Goal: Task Accomplishment & Management: Manage account settings

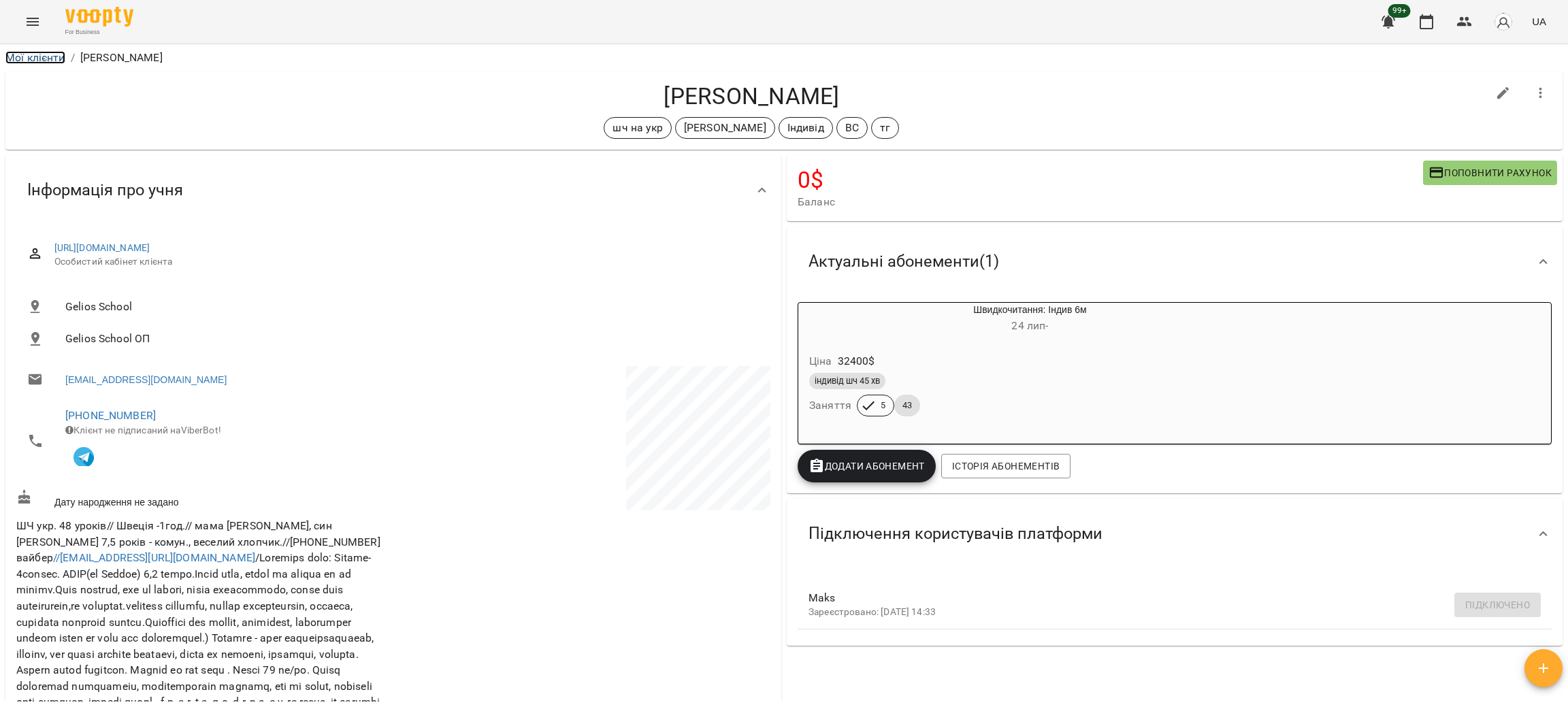
click at [31, 63] on link "Мої клієнти" at bounding box center [36, 58] width 60 height 13
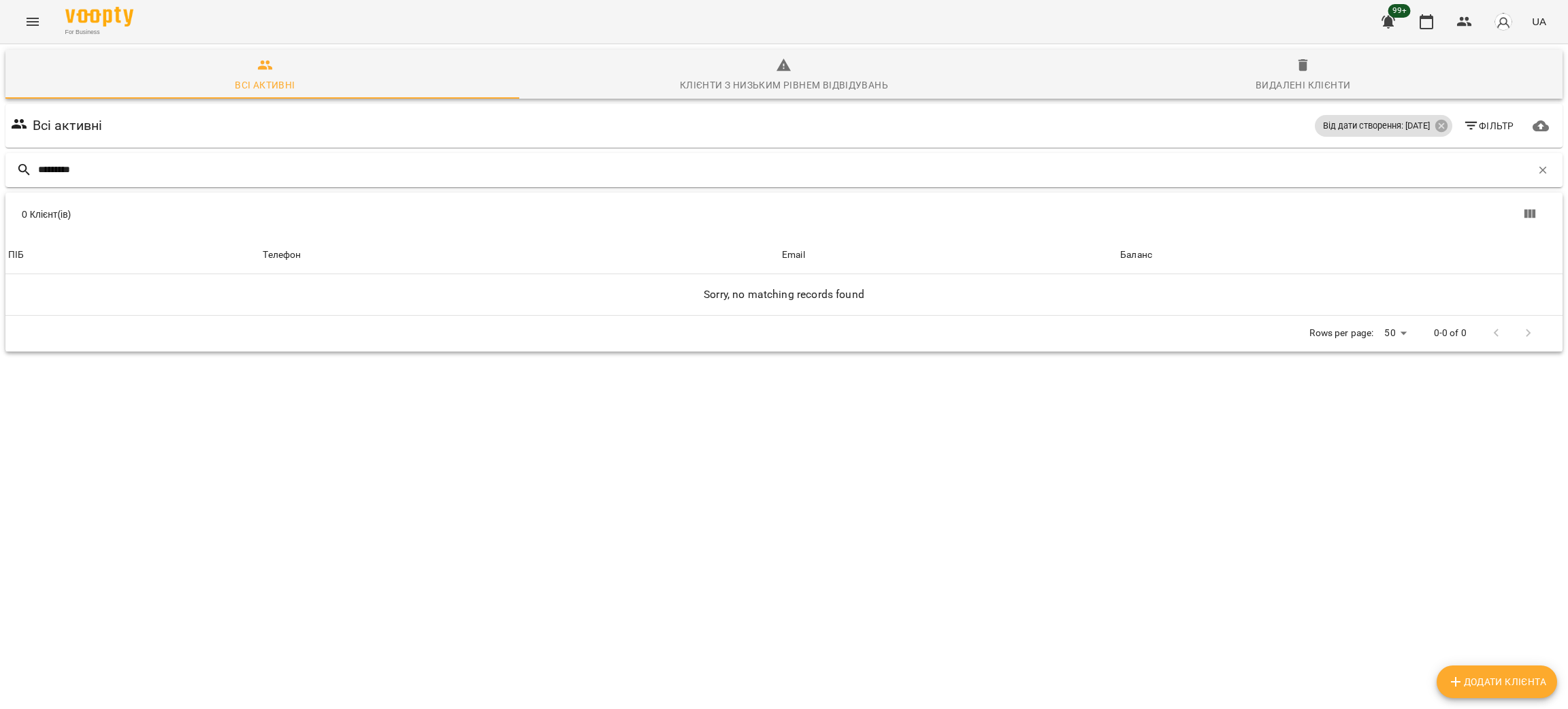
click at [54, 175] on input "*********" at bounding box center [784, 169] width 1493 height 22
drag, startPoint x: 133, startPoint y: 173, endPoint x: 0, endPoint y: 144, distance: 136.1
click at [0, 144] on div "Всі активні Клієнти з низьким рівнем відвідувань Видалені клієнти Всі активні В…" at bounding box center [784, 248] width 1574 height 414
paste input "********"
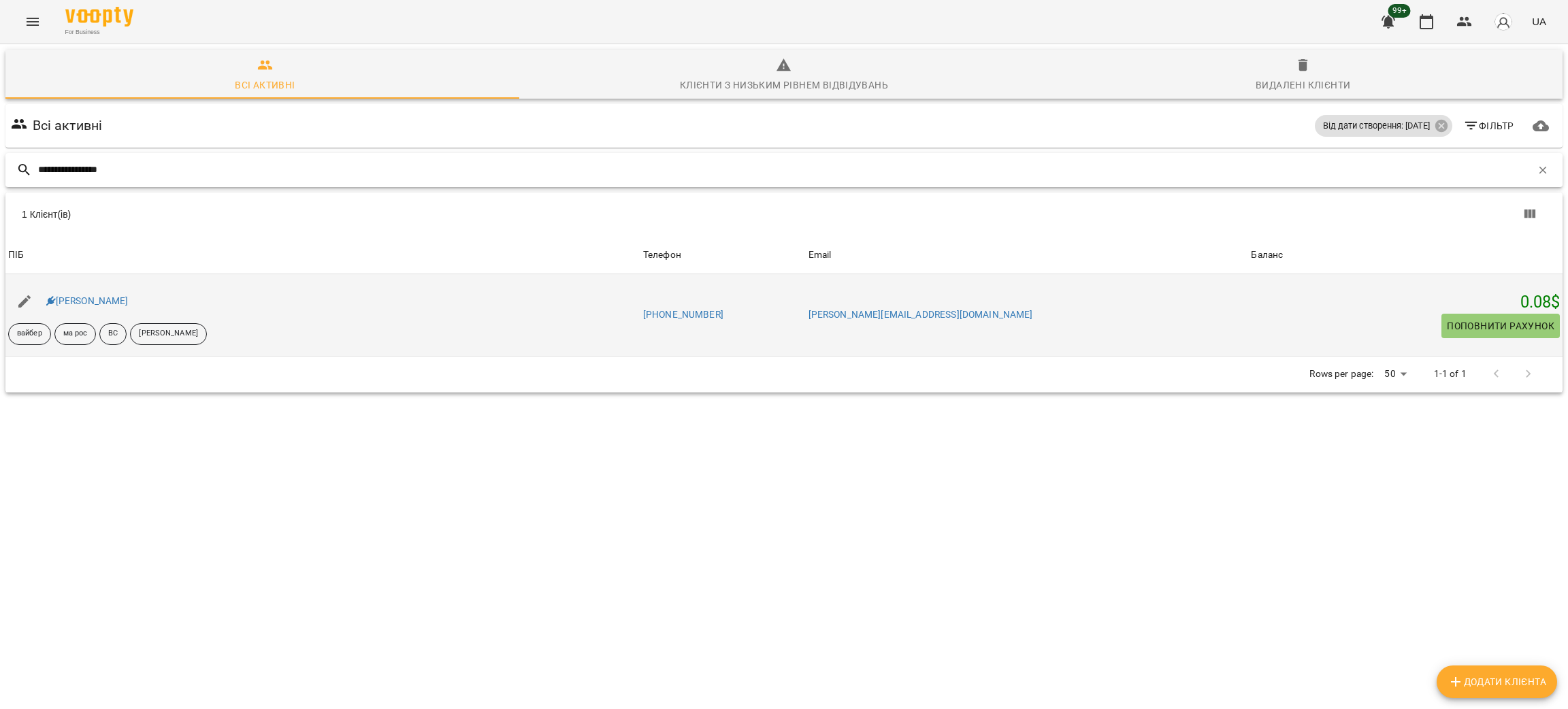
type input "**********"
click at [83, 293] on div "[PERSON_NAME]" at bounding box center [88, 301] width 88 height 19
click at [92, 300] on link "[PERSON_NAME]" at bounding box center [88, 300] width 83 height 11
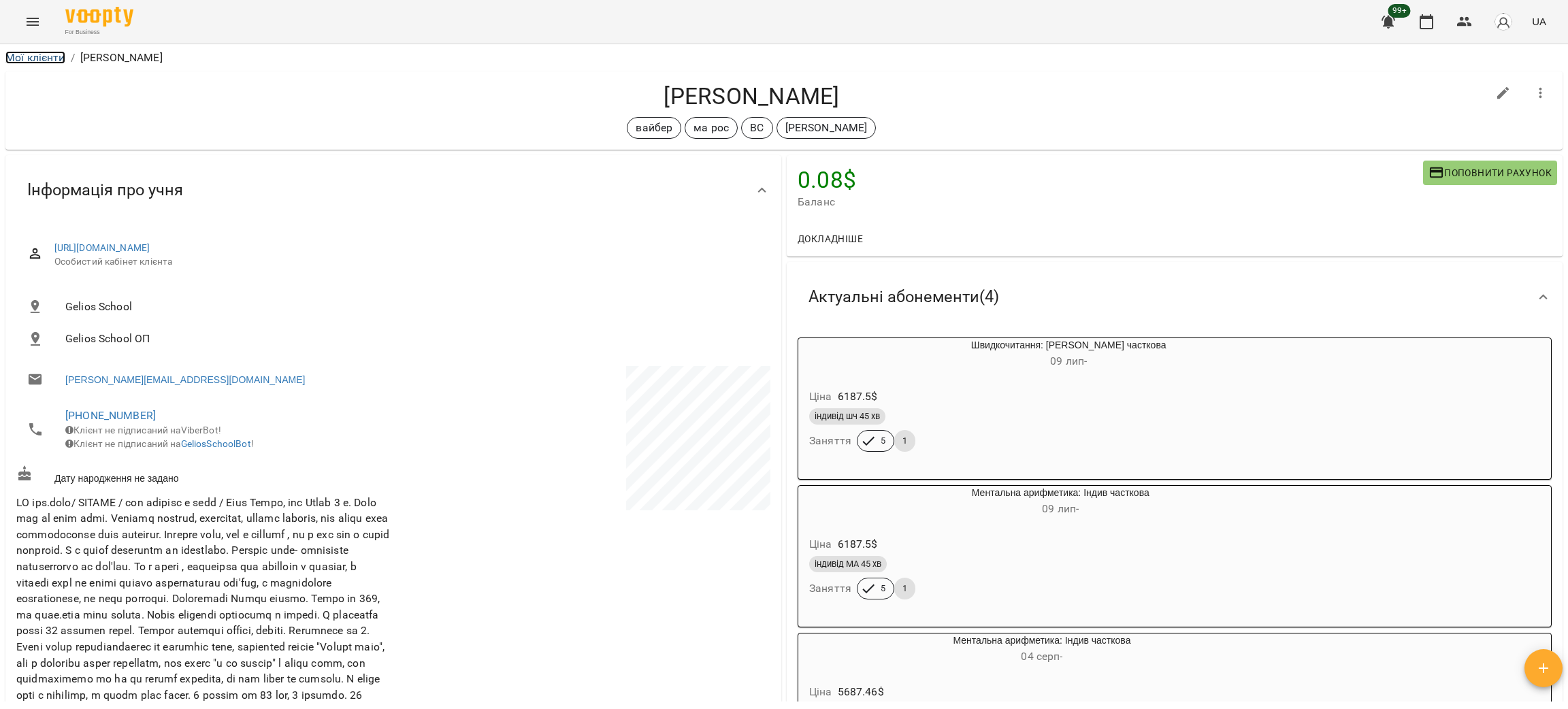
click at [52, 54] on link "Мої клієнти" at bounding box center [36, 58] width 60 height 13
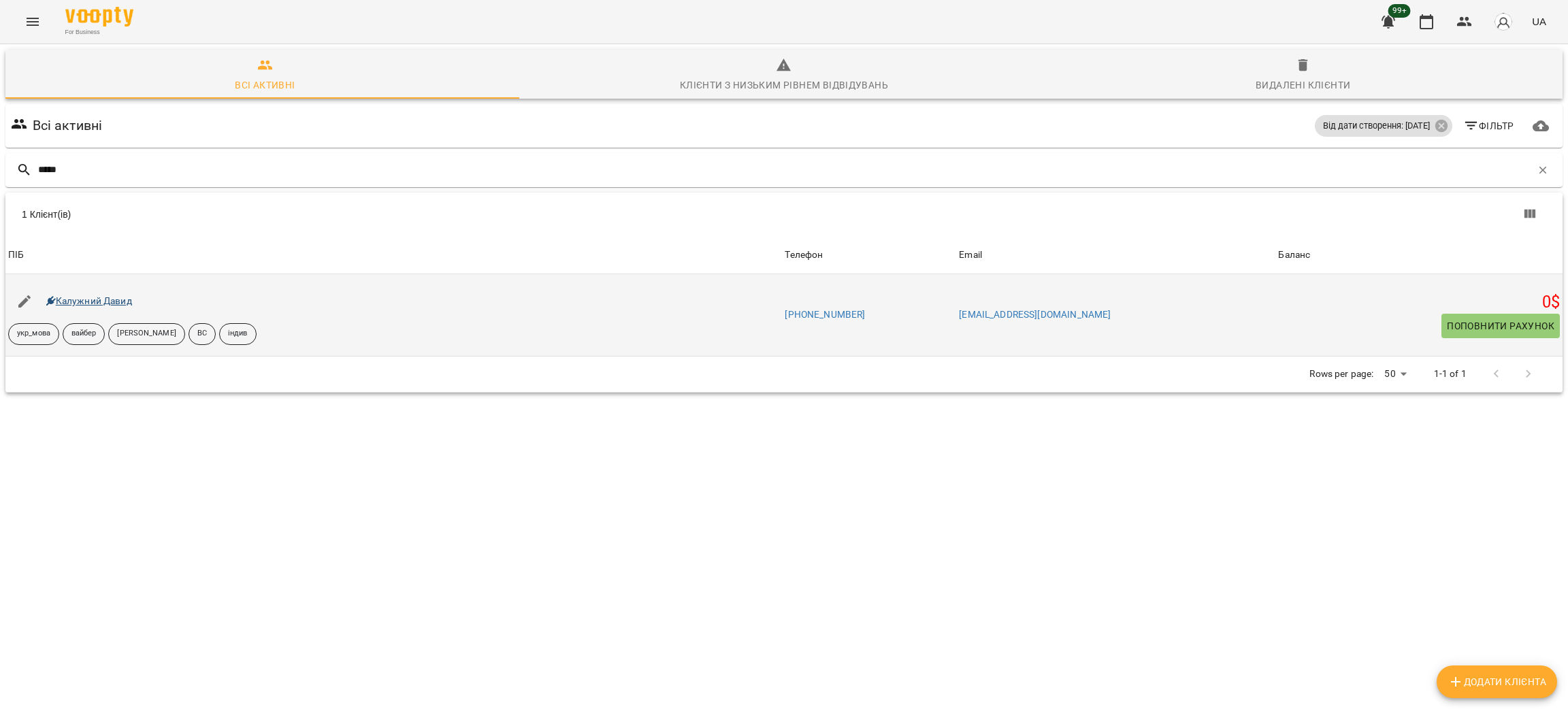
type input "*****"
click at [87, 296] on link "Калужний Давид" at bounding box center [89, 300] width 86 height 11
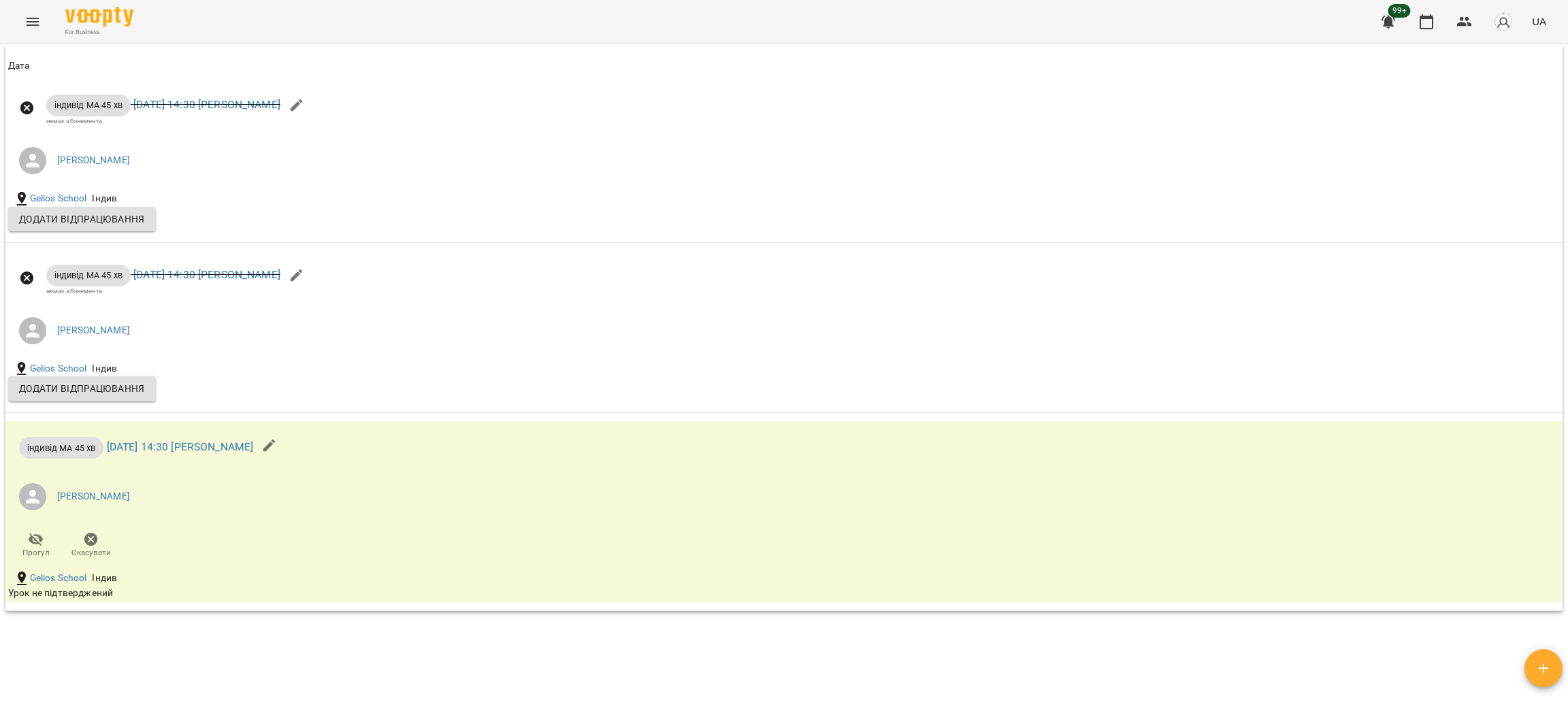
scroll to position [1380, 0]
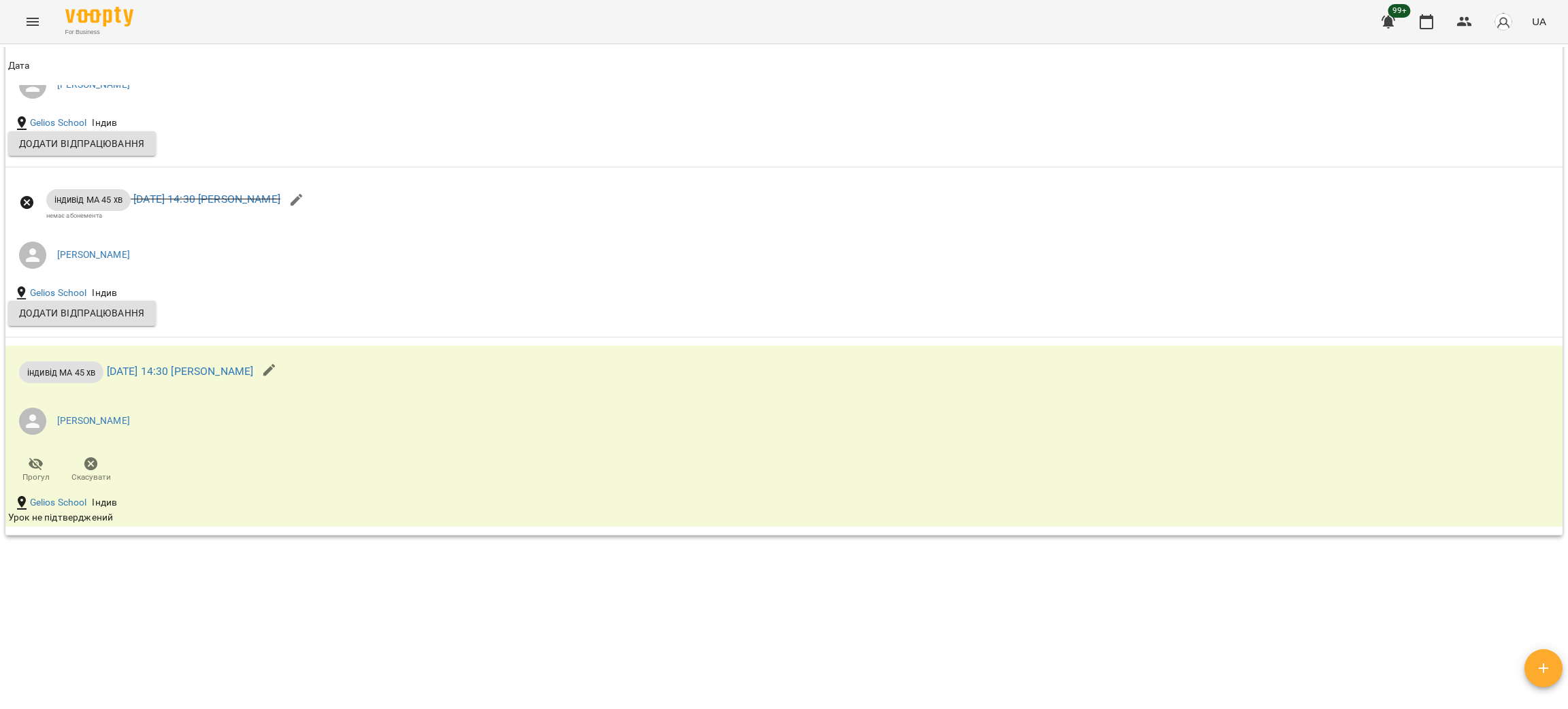
click at [443, 636] on div "Мої клієнти / [PERSON_NAME] [PERSON_NAME] укр_мова [PERSON_NAME] ВС індив 0 $ Б…" at bounding box center [784, 374] width 1562 height 655
click at [89, 462] on icon "button" at bounding box center [92, 464] width 17 height 17
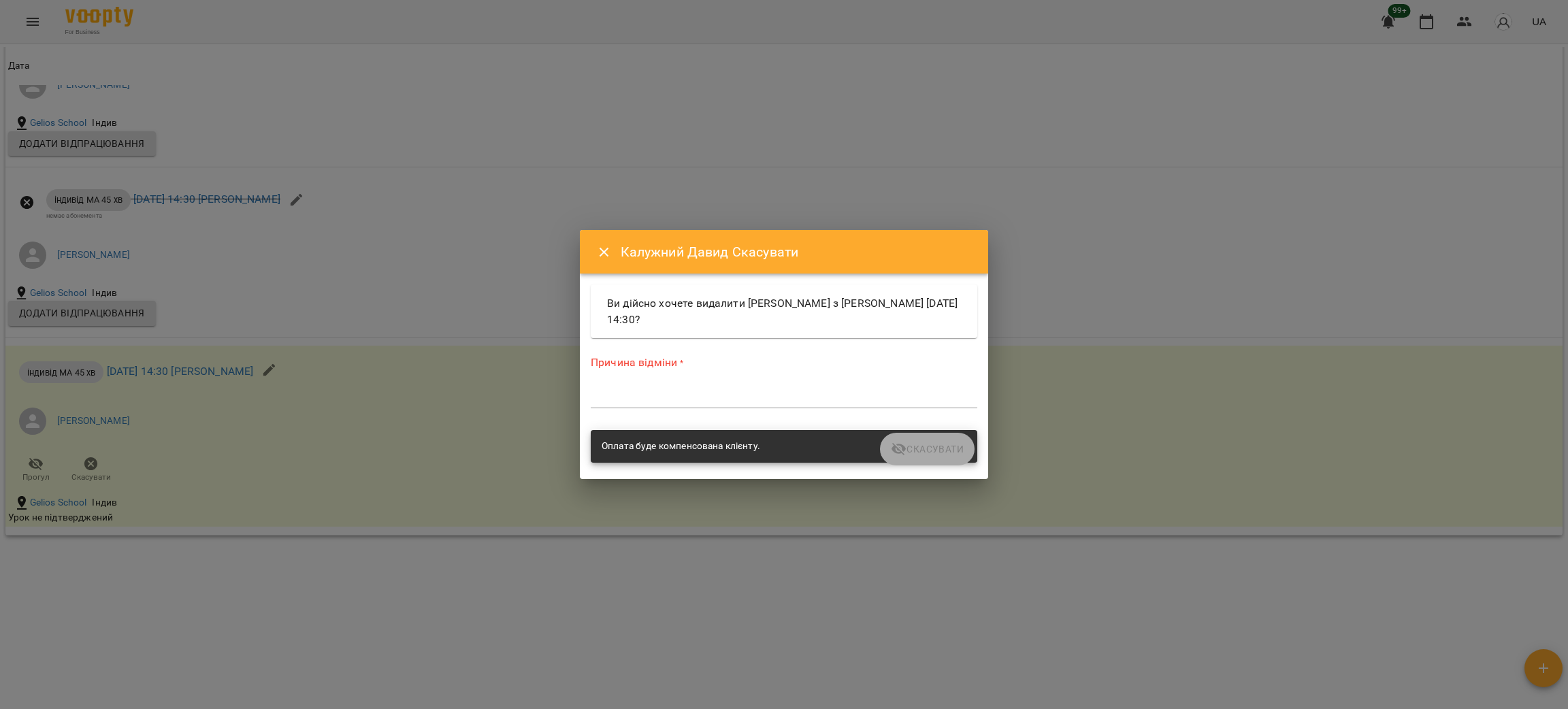
click at [641, 405] on div "*" at bounding box center [784, 397] width 386 height 21
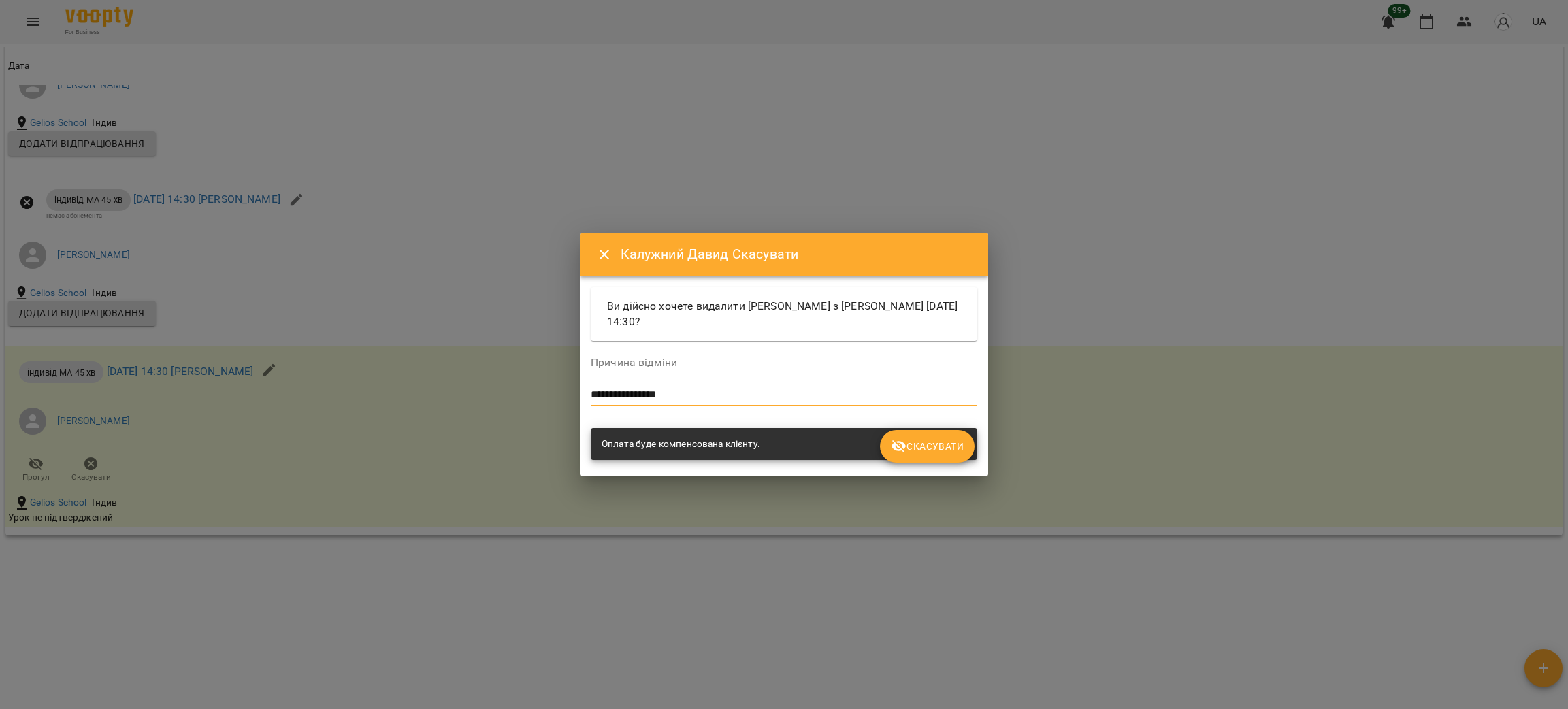
type textarea "**********"
click at [947, 439] on span "Скасувати" at bounding box center [927, 447] width 73 height 17
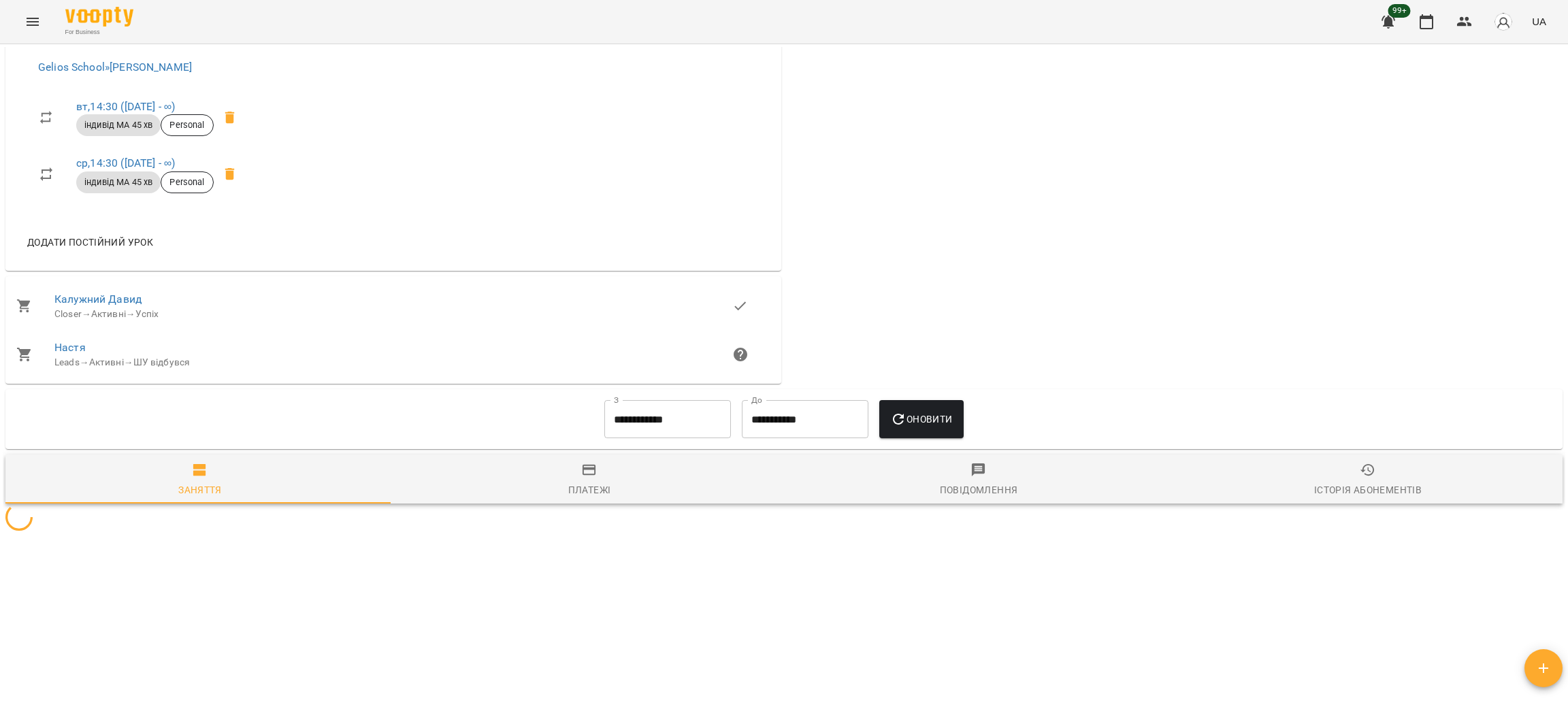
scroll to position [1302, 0]
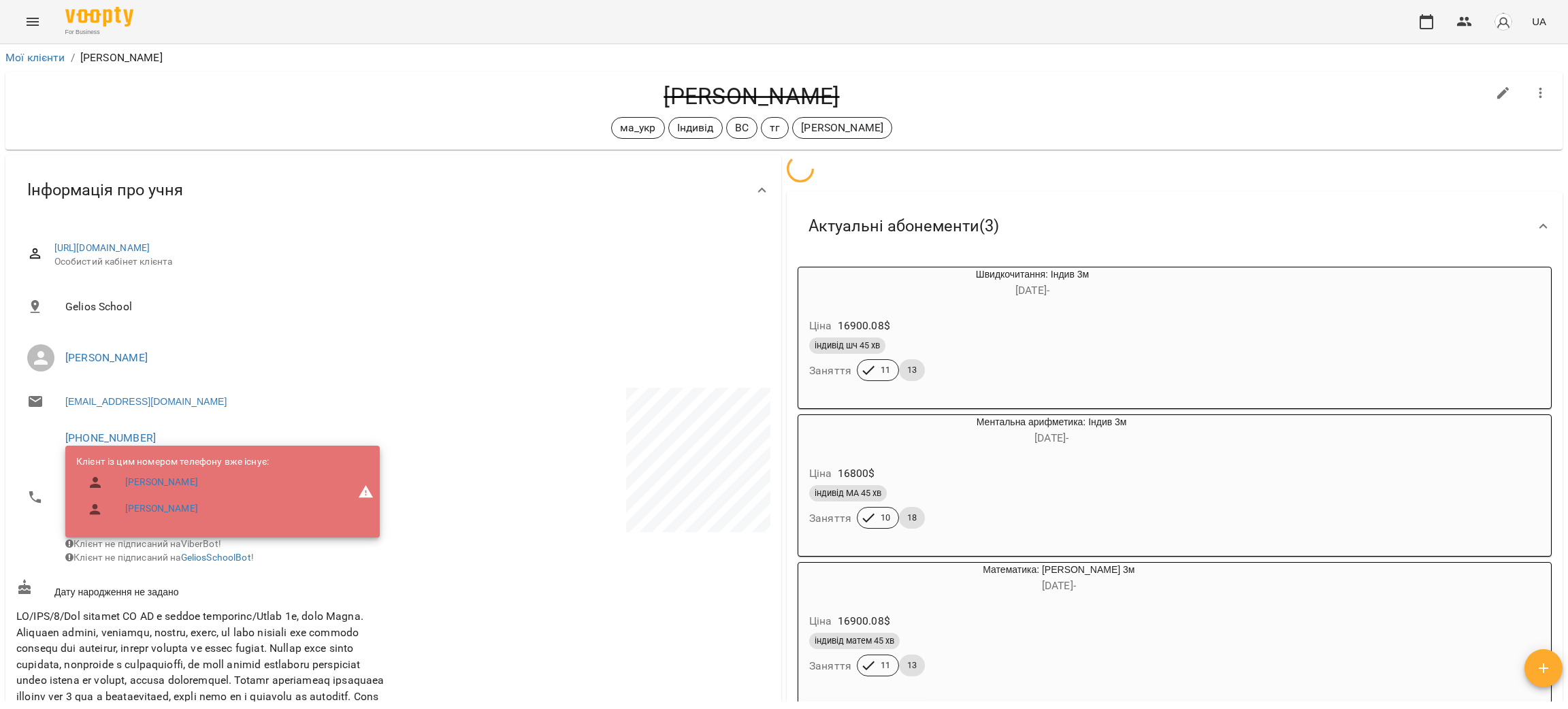
click at [35, 26] on icon "Menu" at bounding box center [33, 21] width 17 height 17
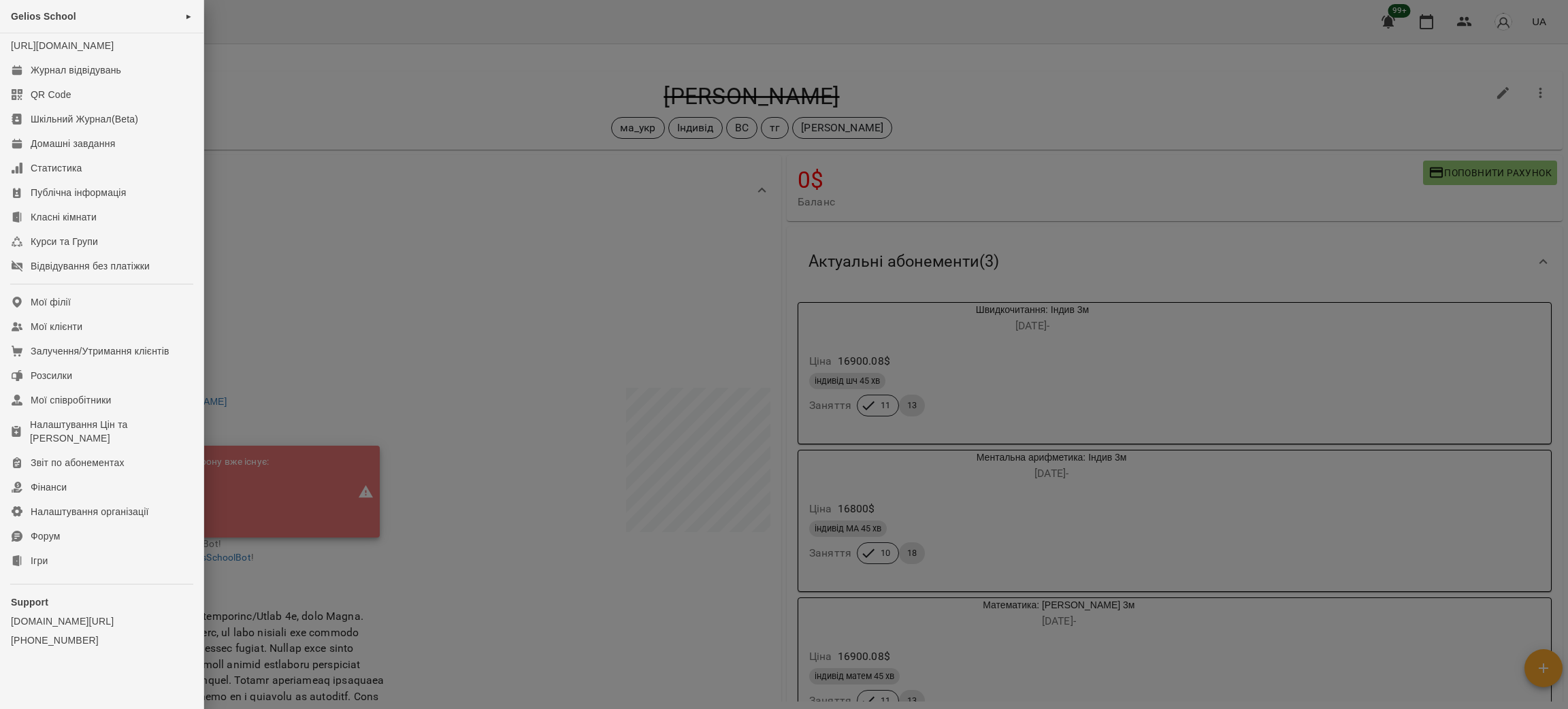
click at [382, 163] on div at bounding box center [784, 354] width 1568 height 709
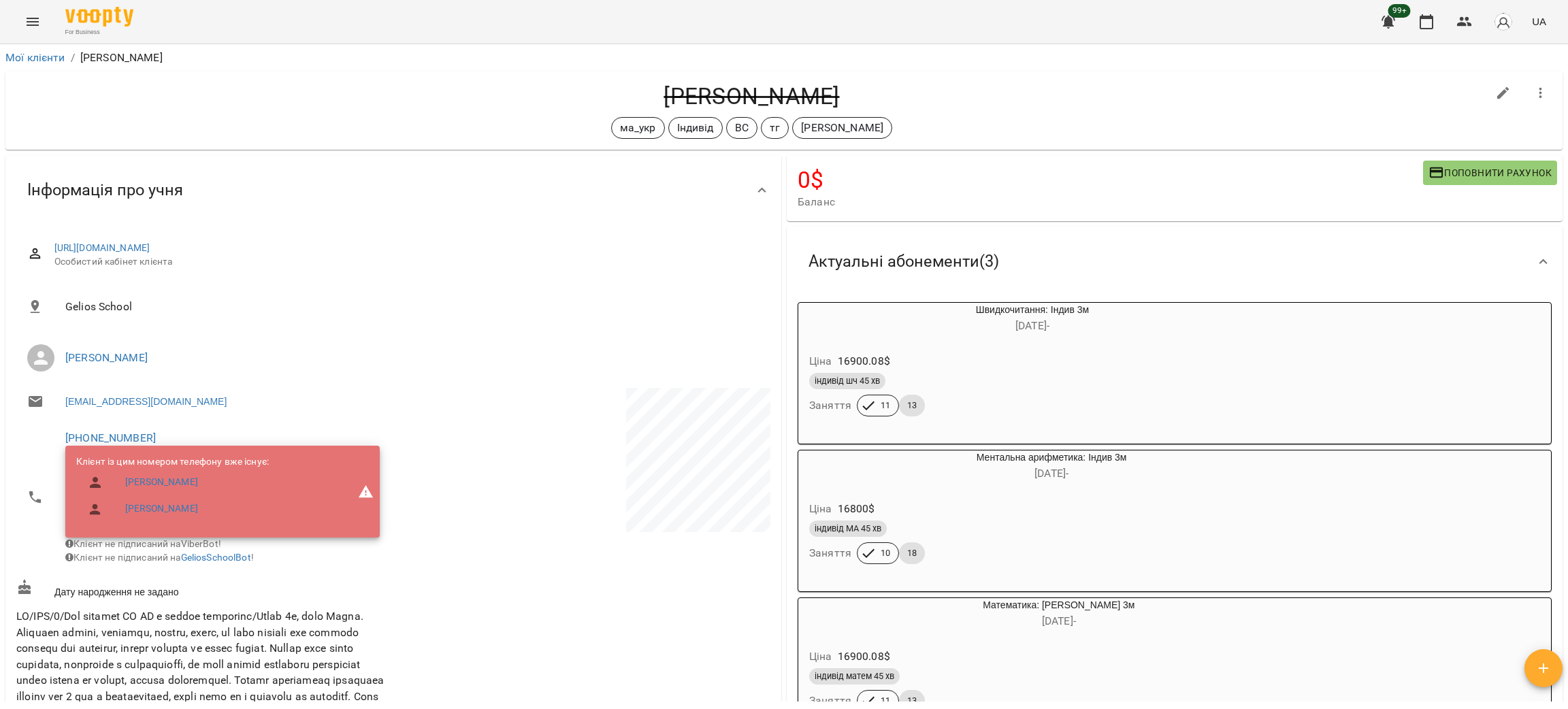
click at [22, 22] on button "Menu" at bounding box center [33, 22] width 33 height 33
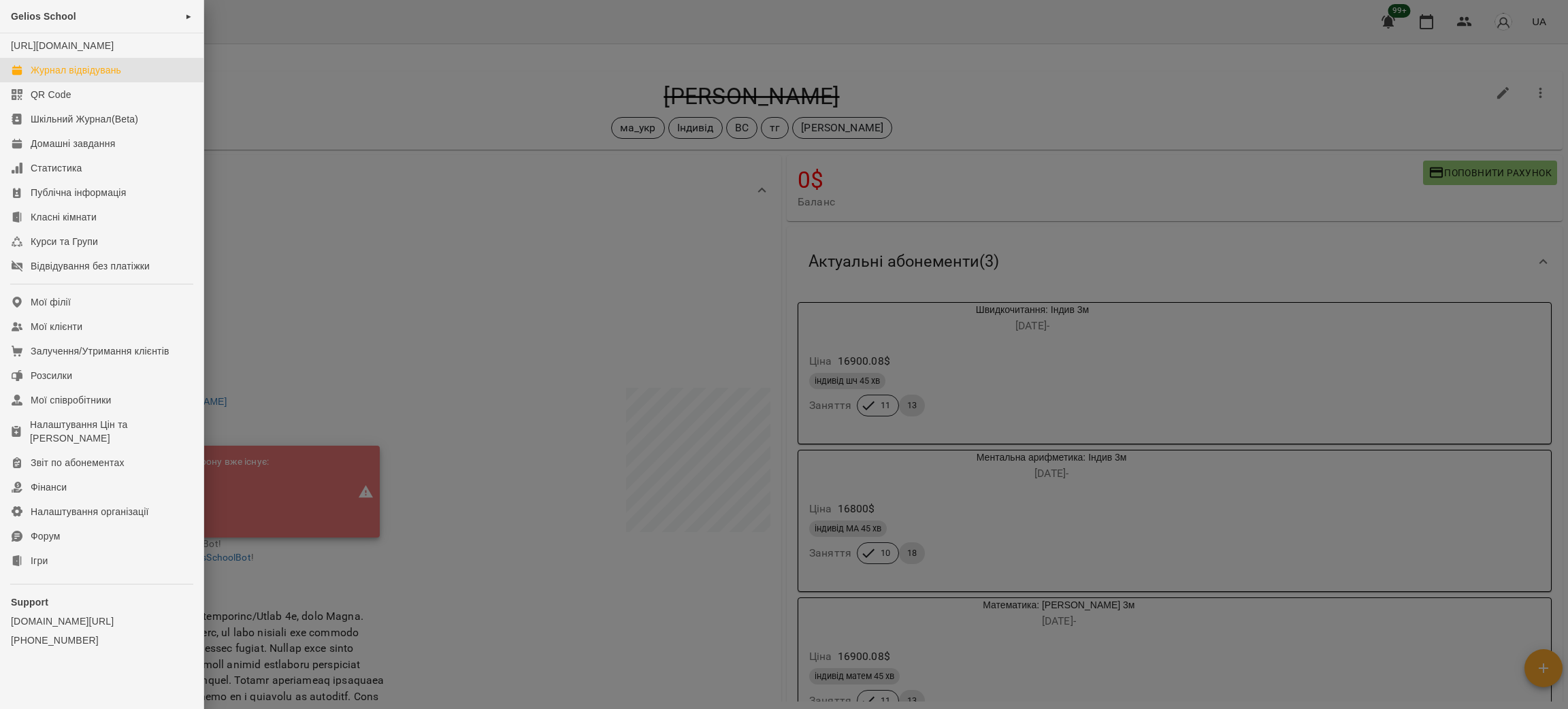
click at [50, 77] on div "Журнал відвідувань" at bounding box center [76, 70] width 91 height 13
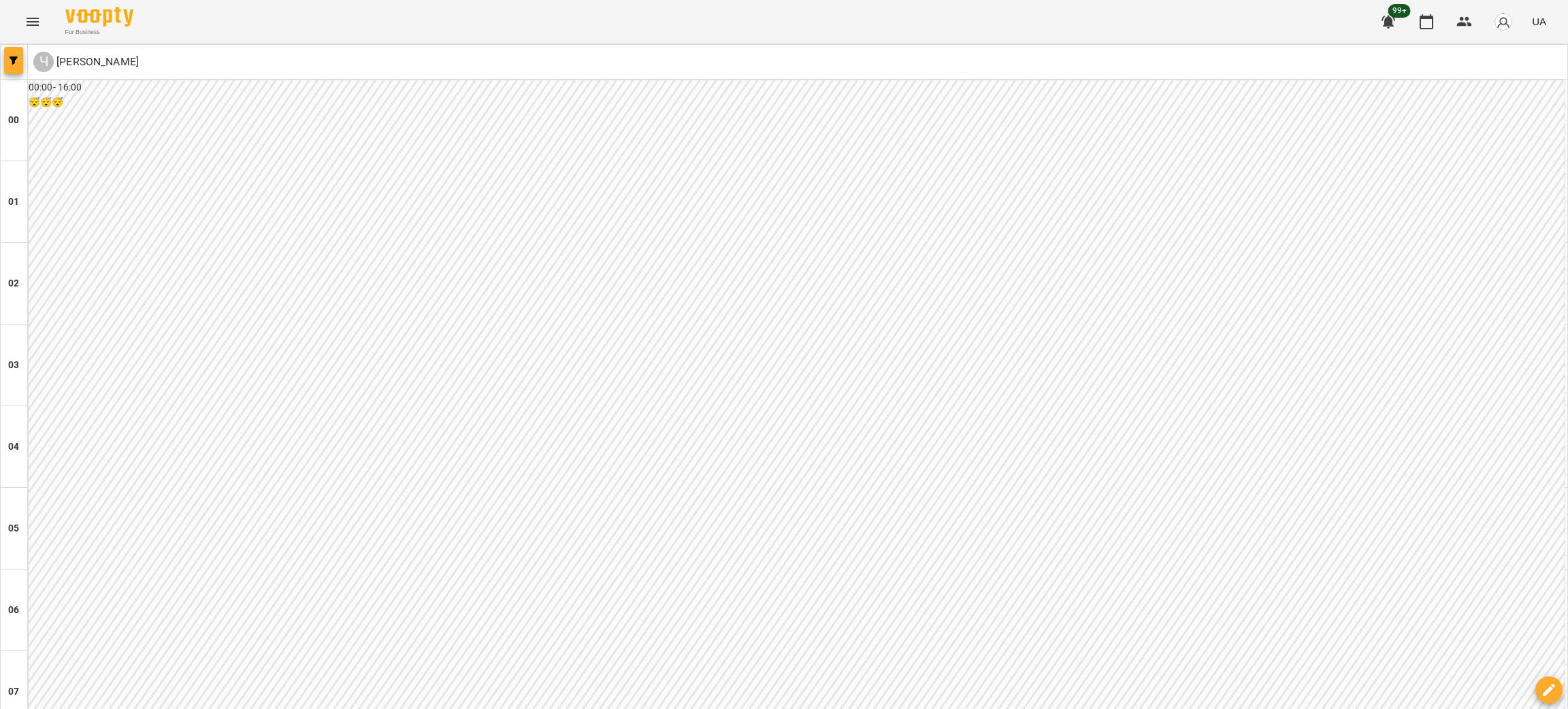
click at [14, 55] on button "button" at bounding box center [13, 60] width 19 height 27
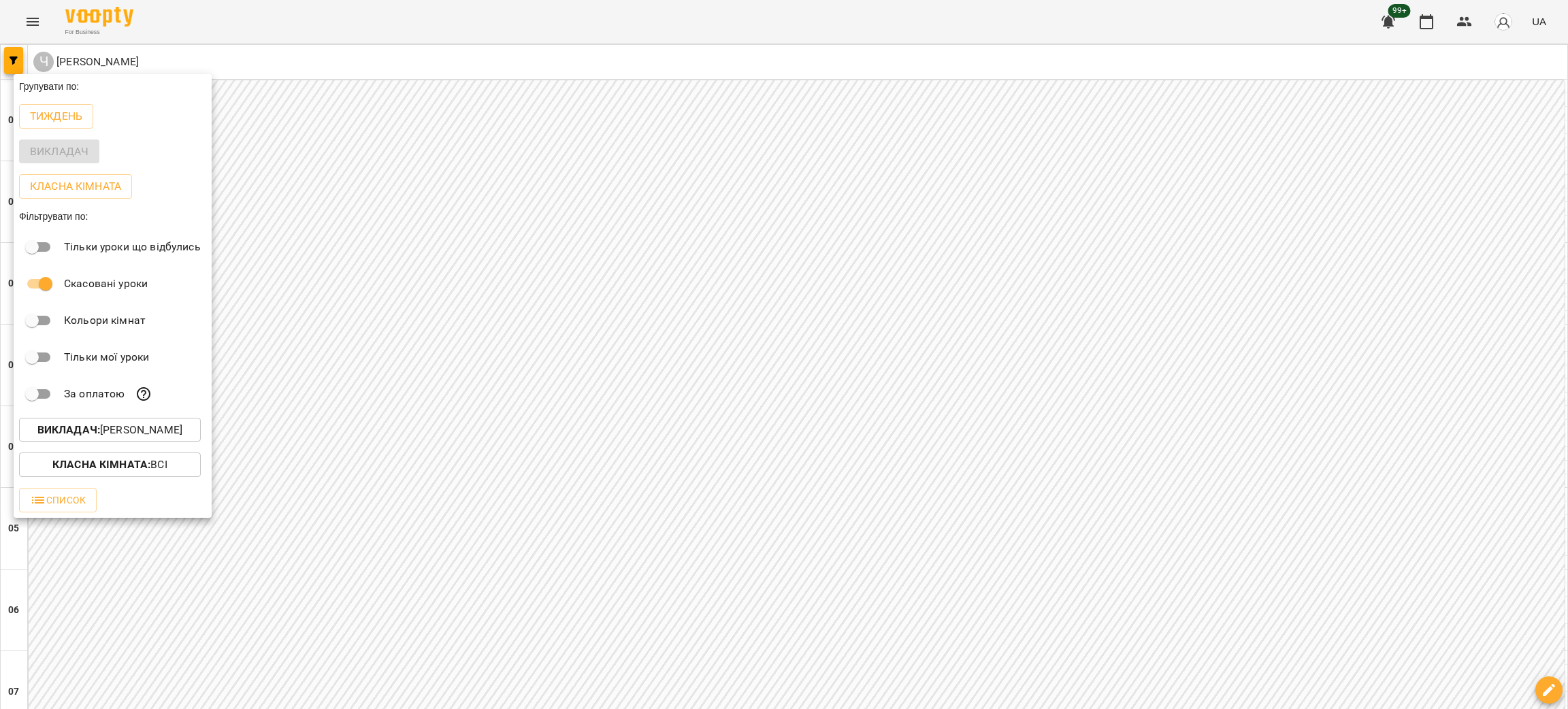
click at [141, 423] on button "Викладач : Червінский Олександр" at bounding box center [110, 430] width 182 height 25
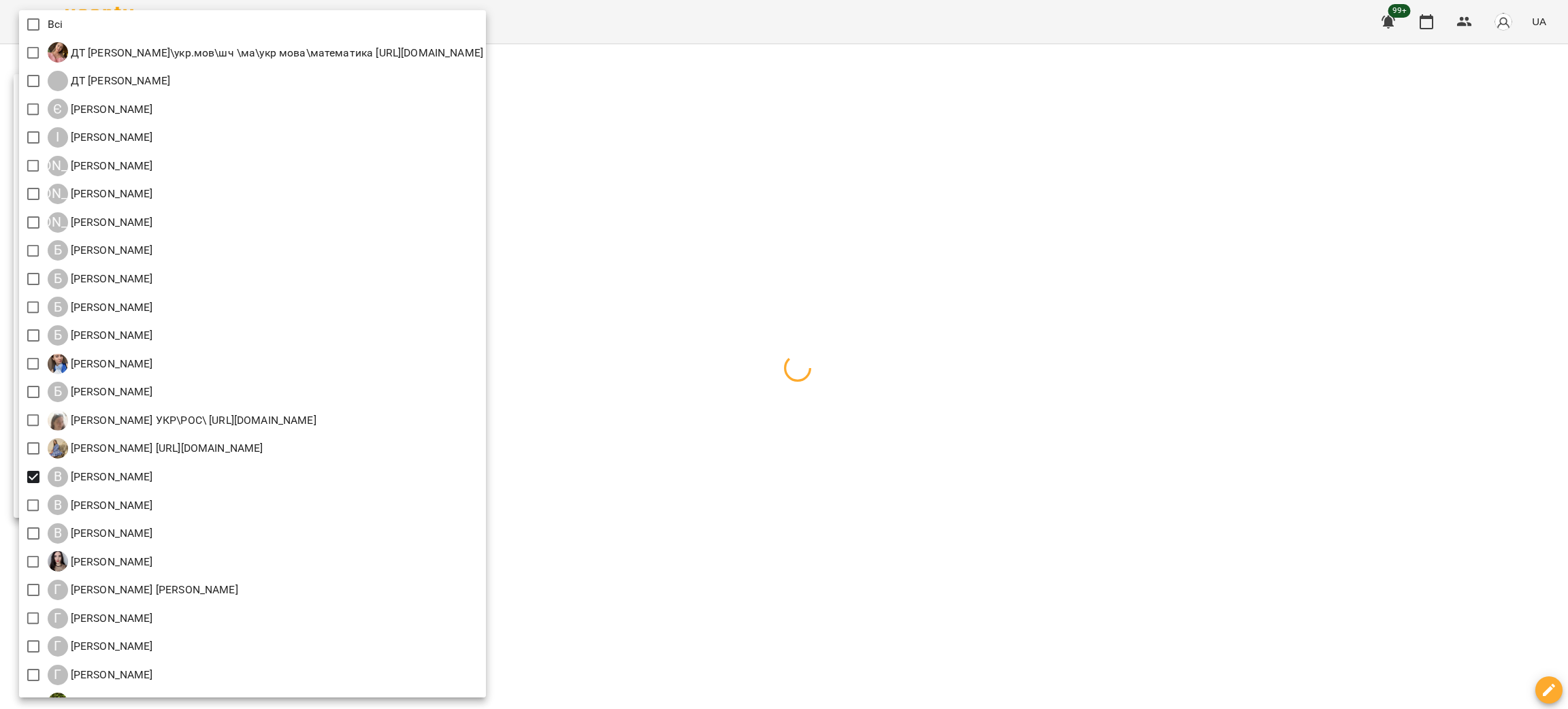
click at [792, 526] on div at bounding box center [784, 354] width 1568 height 709
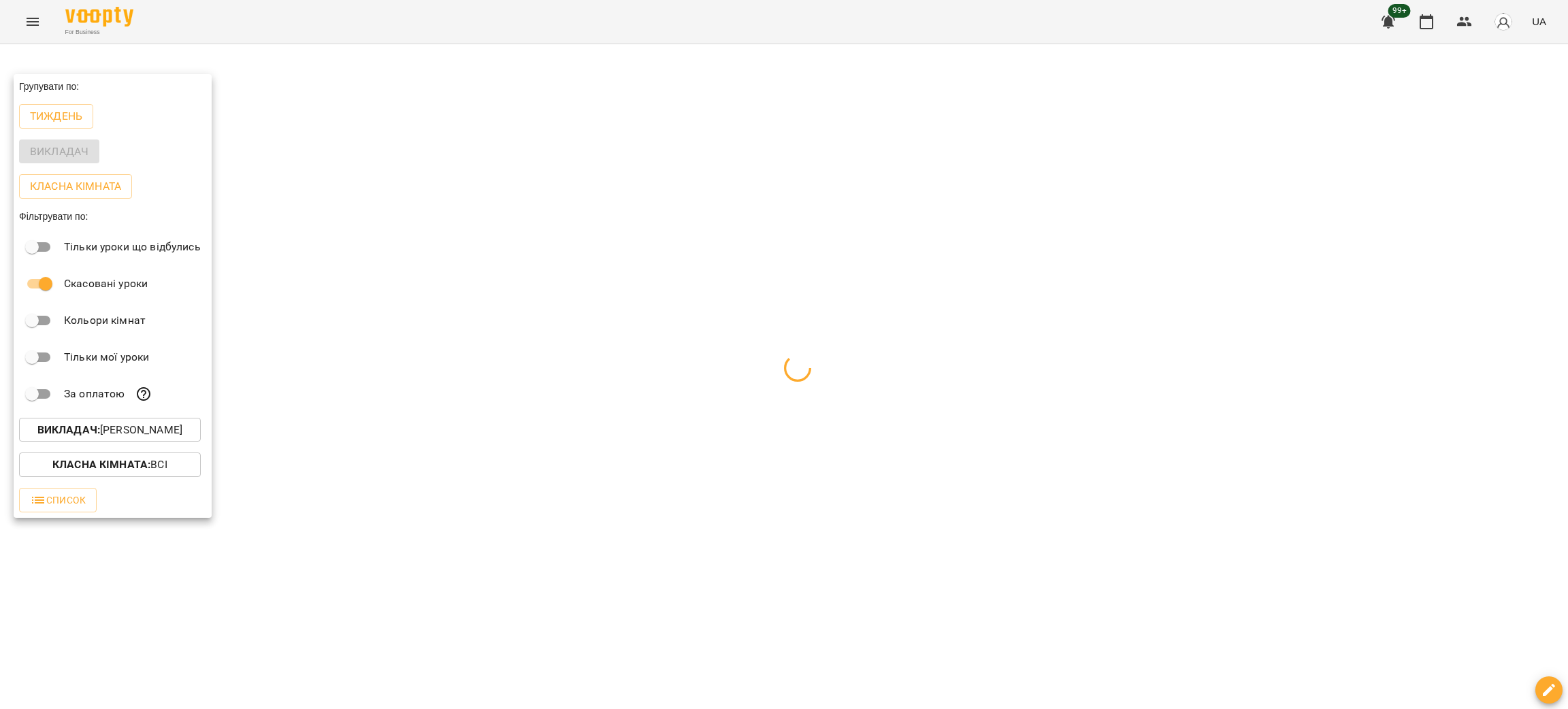
click at [957, 563] on div at bounding box center [784, 354] width 1568 height 709
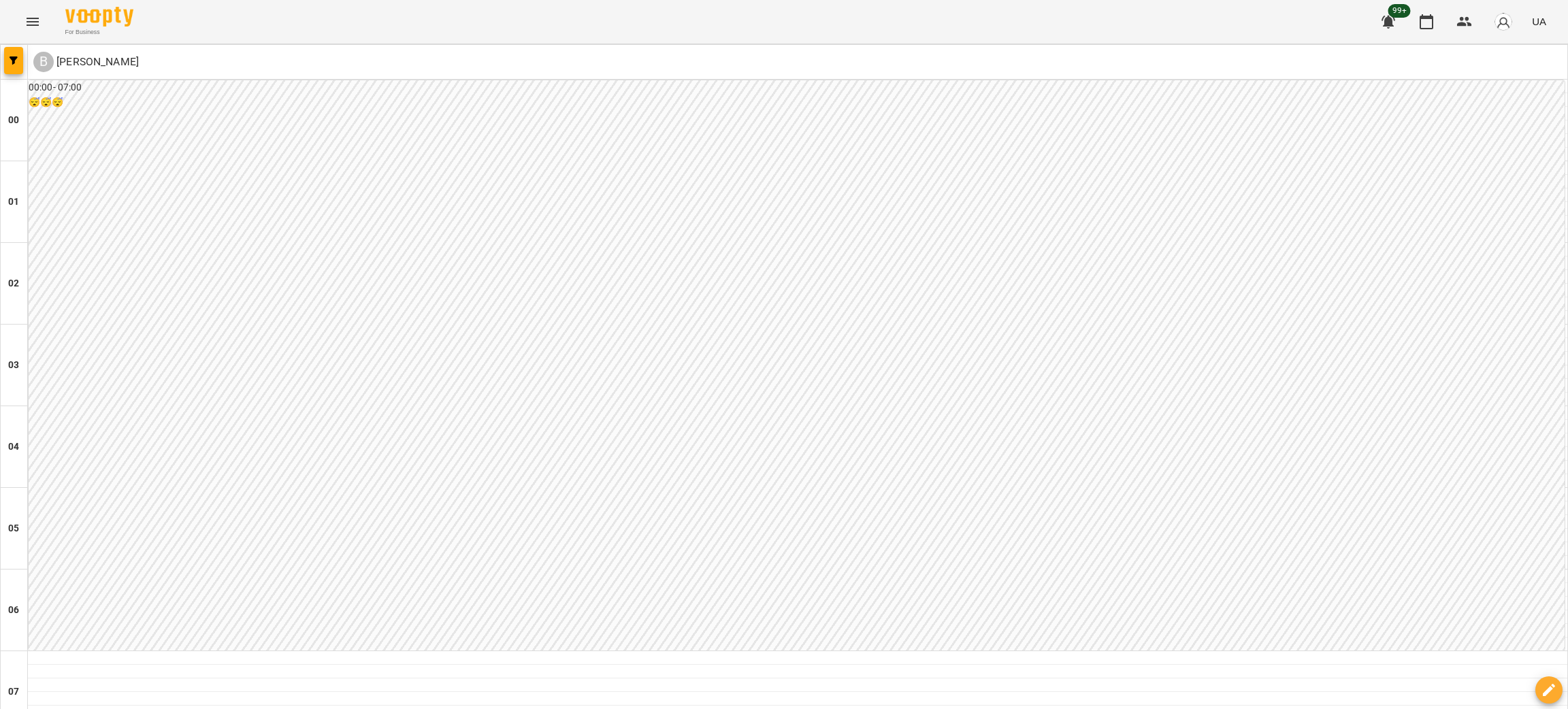
scroll to position [918, 0]
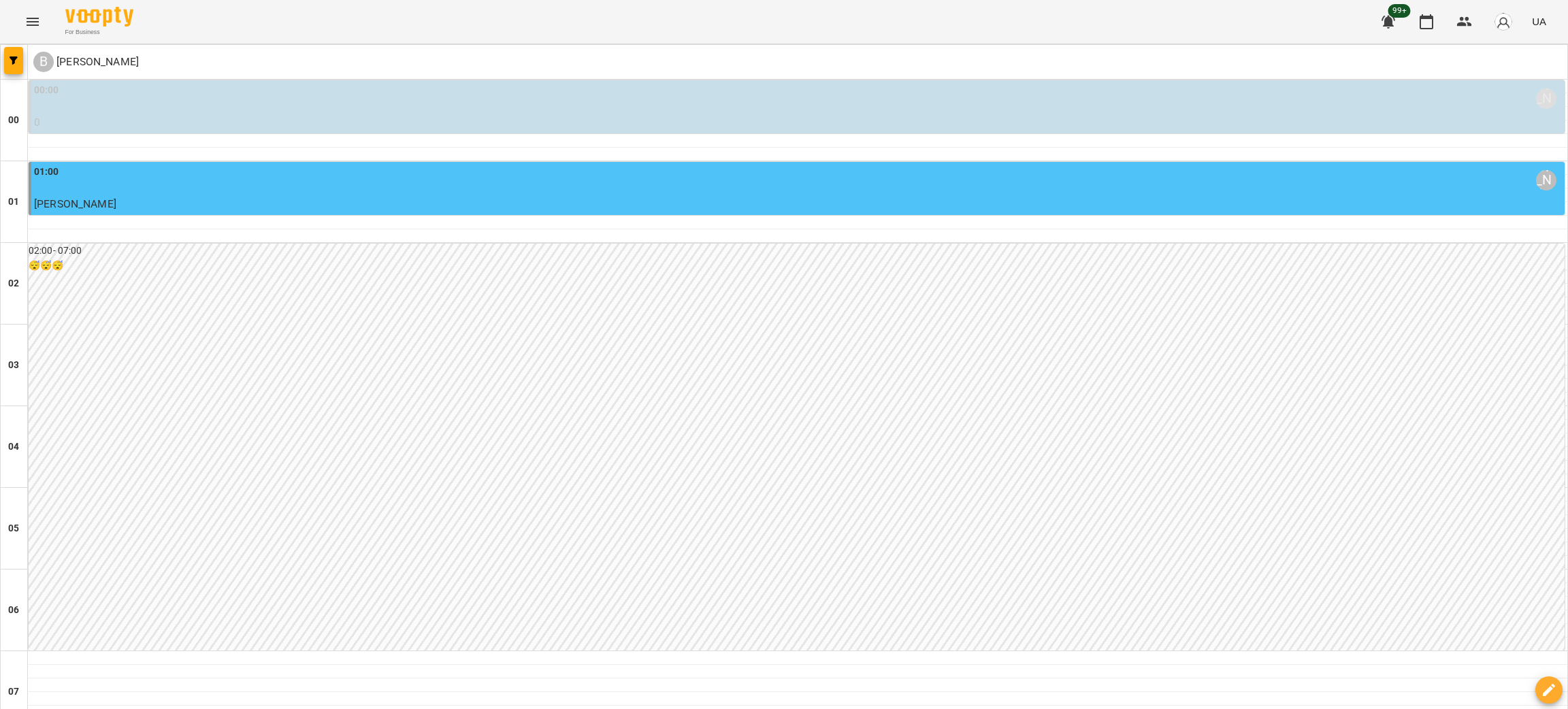
scroll to position [0, 0]
click at [146, 86] on div "00:00 Венюкова Єлизавета" at bounding box center [798, 99] width 1528 height 31
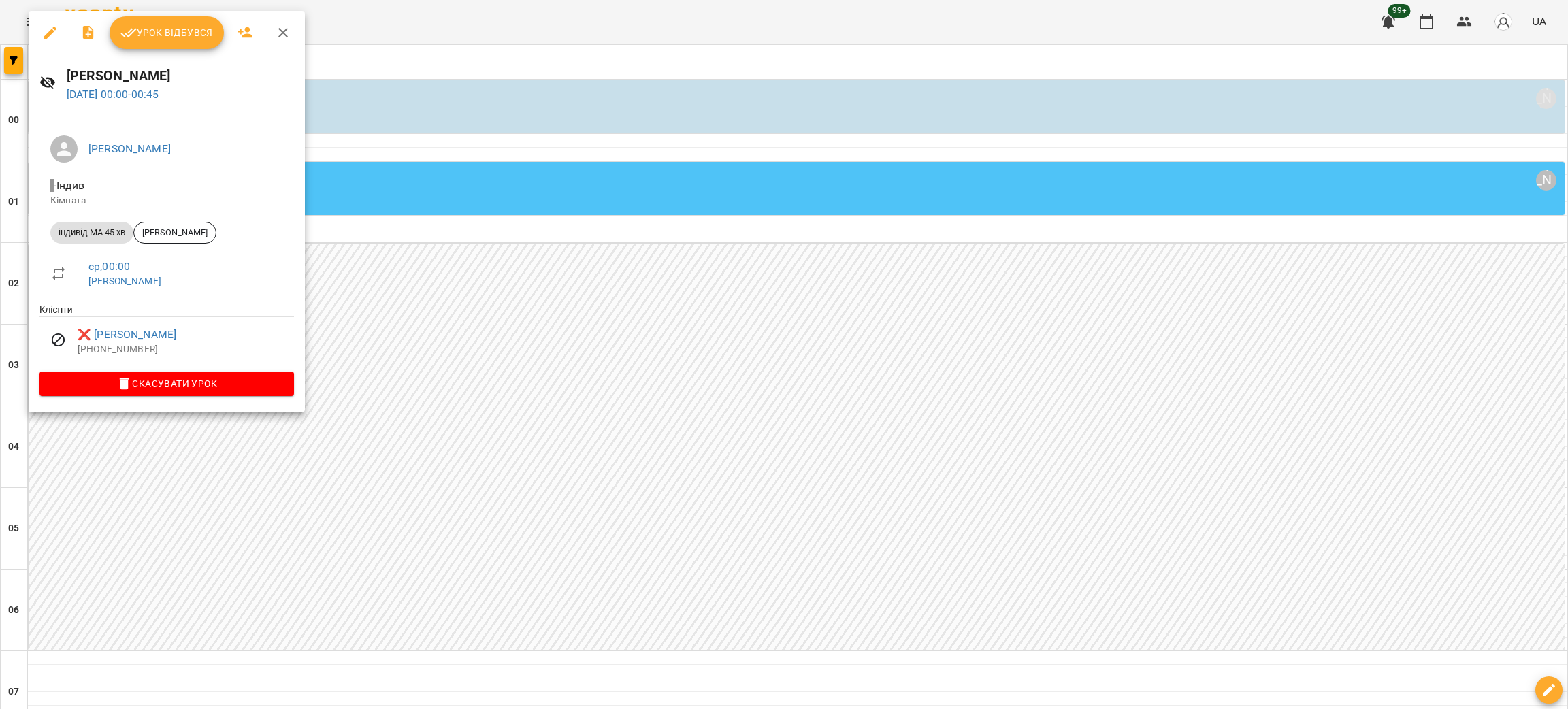
click at [599, 328] on div at bounding box center [784, 354] width 1568 height 709
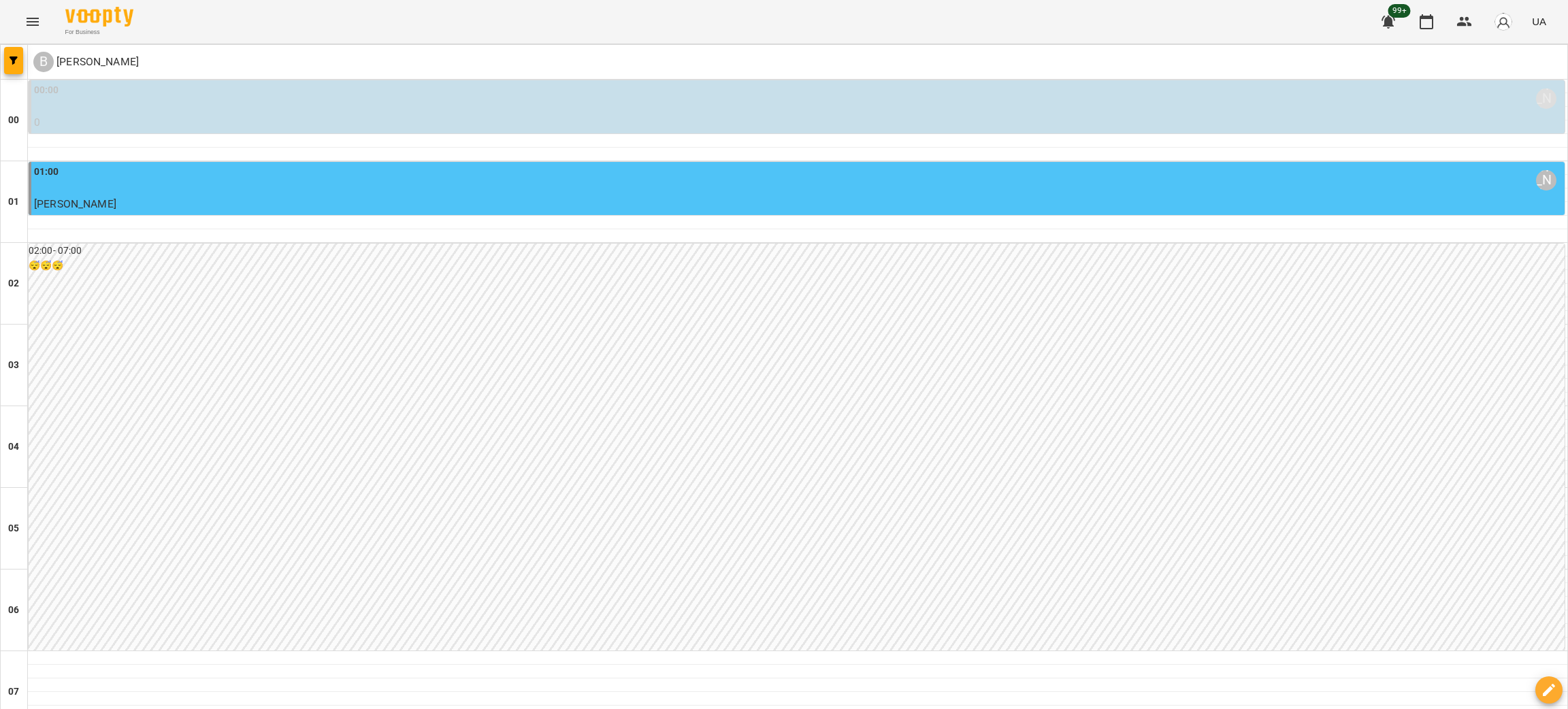
scroll to position [1420, 0]
